Goal: Task Accomplishment & Management: Manage account settings

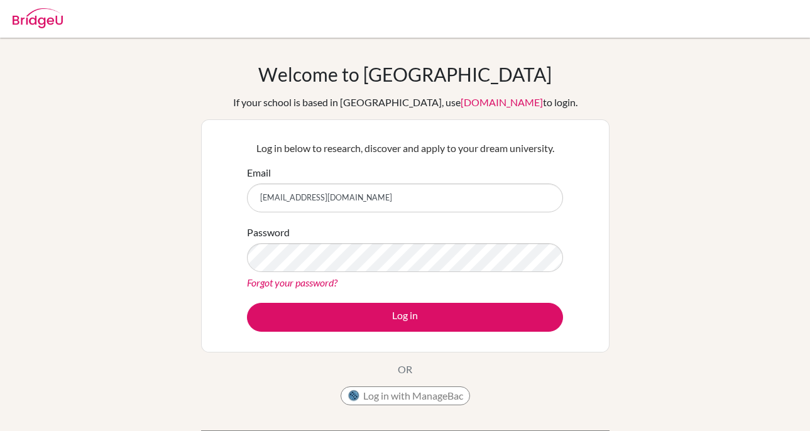
drag, startPoint x: 408, startPoint y: 195, endPoint x: 215, endPoint y: 189, distance: 193.1
click at [215, 189] on div "Log in below to research, discover and apply to your dream university. Email [E…" at bounding box center [405, 235] width 409 height 233
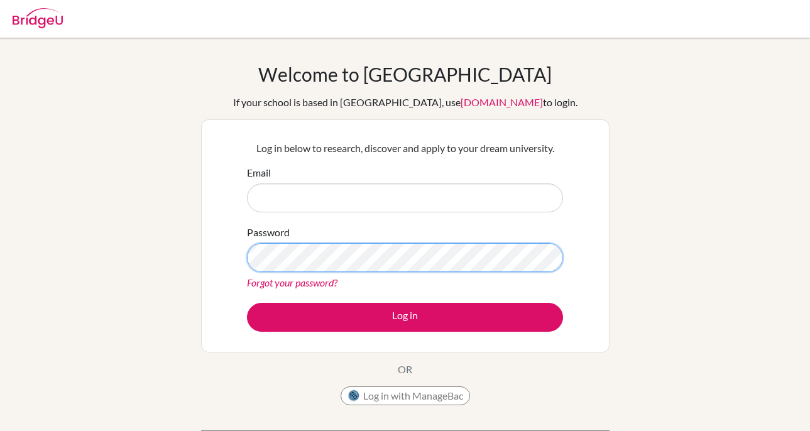
click at [158, 262] on div "Welcome to [GEOGRAPHIC_DATA] If your school is based in [GEOGRAPHIC_DATA], use …" at bounding box center [405, 268] width 810 height 411
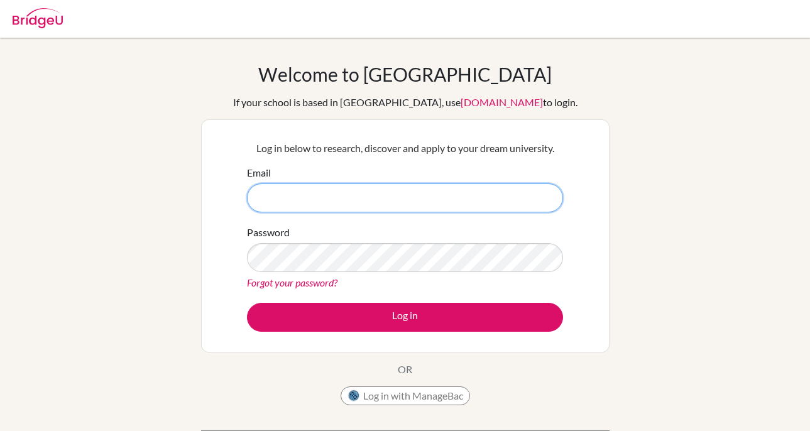
type input "[EMAIL_ADDRESS][DOMAIN_NAME]"
drag, startPoint x: 378, startPoint y: 192, endPoint x: 133, endPoint y: 192, distance: 245.2
click at [133, 192] on div "Welcome to [GEOGRAPHIC_DATA] If your school is based in [GEOGRAPHIC_DATA], use …" at bounding box center [405, 268] width 810 height 411
drag, startPoint x: 385, startPoint y: 199, endPoint x: 160, endPoint y: 199, distance: 225.1
click at [160, 199] on div "Welcome to [GEOGRAPHIC_DATA] If your school is based in [GEOGRAPHIC_DATA], use …" at bounding box center [405, 268] width 810 height 411
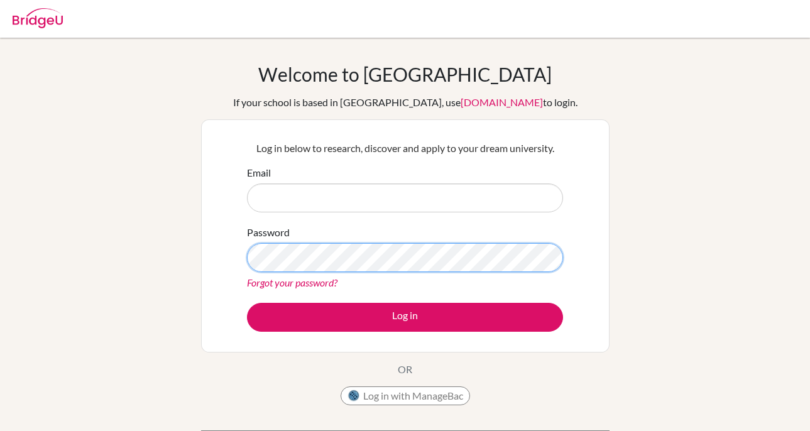
click at [94, 256] on div "Welcome to [GEOGRAPHIC_DATA] If your school is based in [GEOGRAPHIC_DATA], use …" at bounding box center [405, 268] width 810 height 411
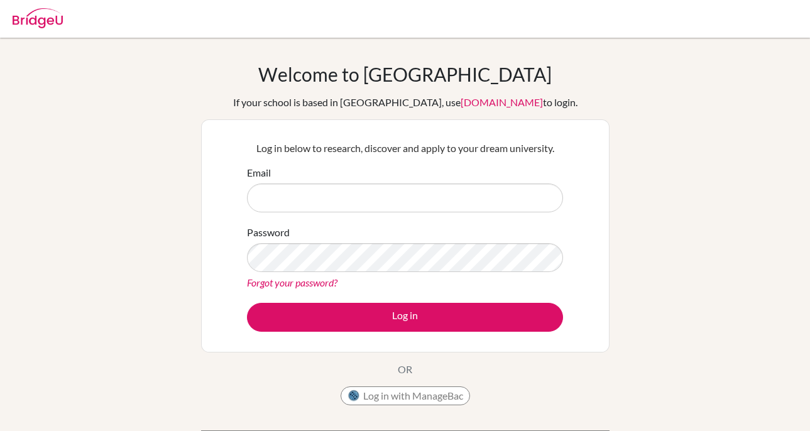
click at [793, 162] on div "Welcome to [GEOGRAPHIC_DATA] If your school is based in [GEOGRAPHIC_DATA], use …" at bounding box center [405, 268] width 810 height 411
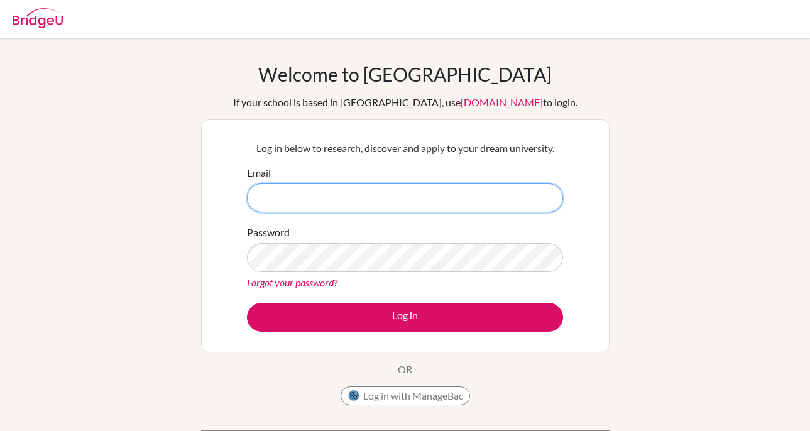
click at [395, 190] on input "Email" at bounding box center [405, 198] width 316 height 29
type input "[EMAIL_ADDRESS][DOMAIN_NAME]"
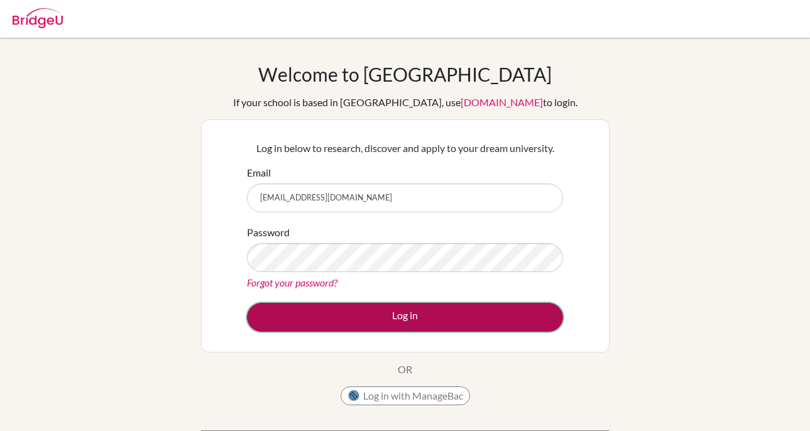
click at [406, 320] on button "Log in" at bounding box center [405, 317] width 316 height 29
